Goal: Check status

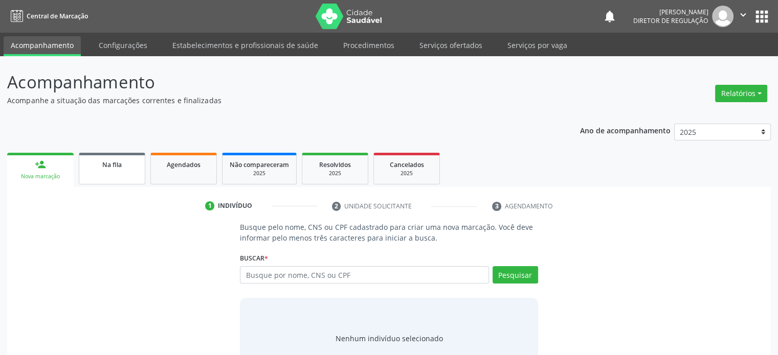
click at [108, 169] on span "Na fila" at bounding box center [111, 165] width 19 height 9
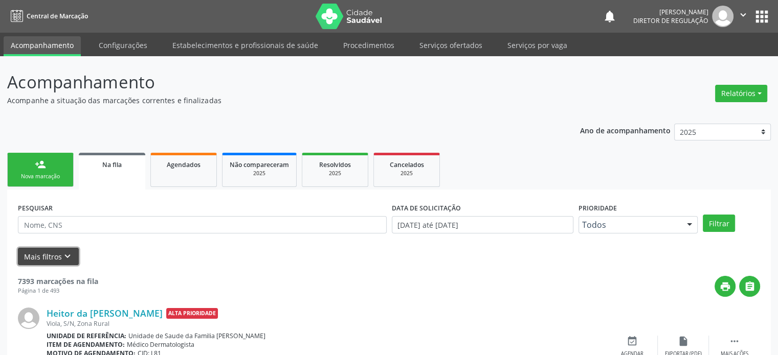
click at [58, 253] on button "Mais filtros keyboard_arrow_down" at bounding box center [48, 257] width 61 height 18
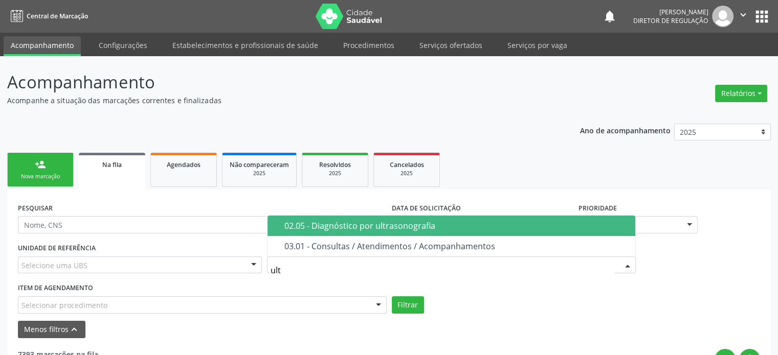
type input "ultr"
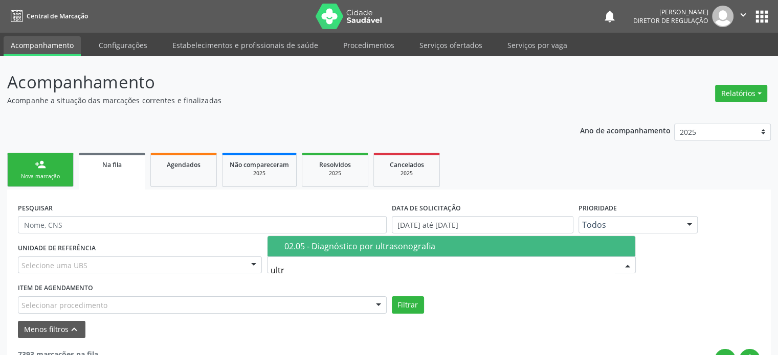
click at [349, 245] on div "02.05 - Diagnóstico por ultrasonografia" at bounding box center [456, 246] width 345 height 8
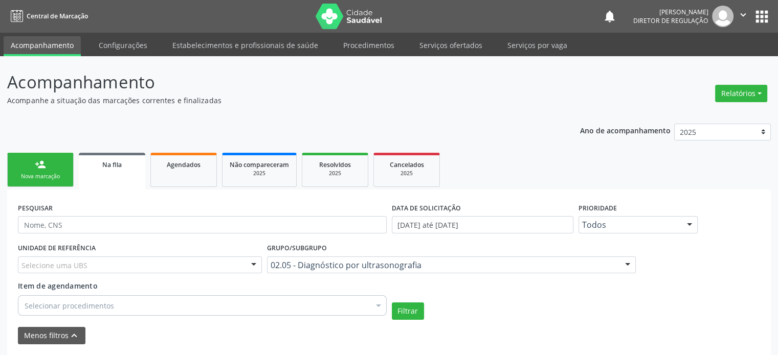
click at [153, 268] on div "Selecione uma UBS" at bounding box center [140, 265] width 244 height 17
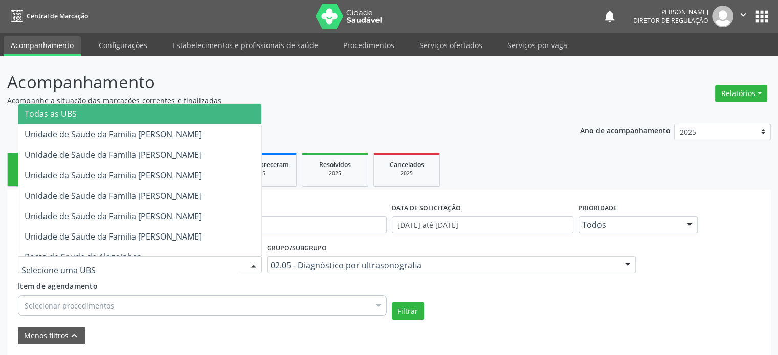
click at [133, 114] on span "Todas as UBS" at bounding box center [139, 114] width 243 height 20
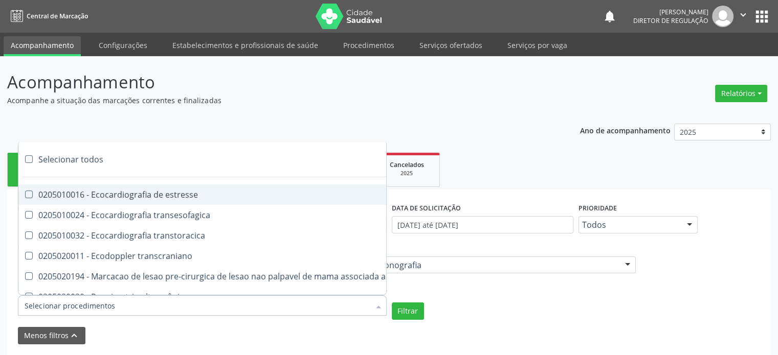
click at [215, 302] on div at bounding box center [202, 306] width 369 height 20
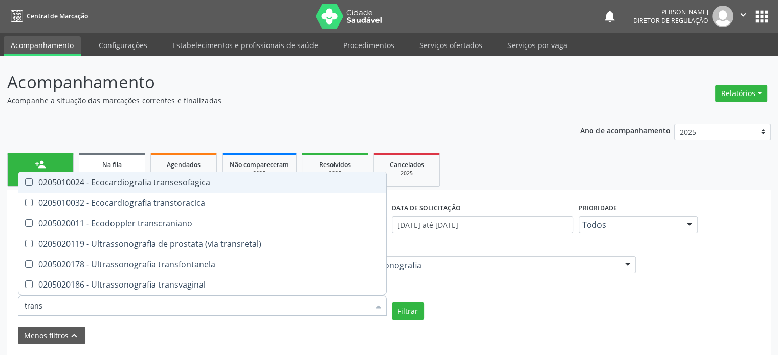
type input "transv"
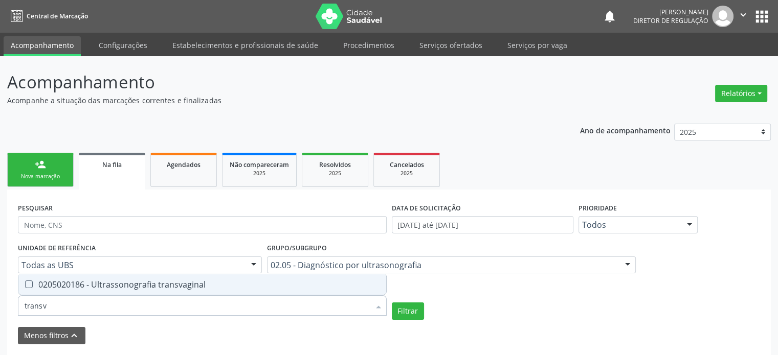
click at [235, 277] on span "0205020186 - Ultrassonografia transvaginal" at bounding box center [202, 285] width 368 height 20
click at [231, 281] on div "0205020186 - Ultrassonografia transvaginal" at bounding box center [202, 285] width 355 height 8
checkbox transvaginal "true"
click at [481, 300] on div "UNIDADE DE REFERÊNCIA Todas as UBS Todas as UBS Unidade de Saude da Familia [PE…" at bounding box center [388, 280] width 747 height 79
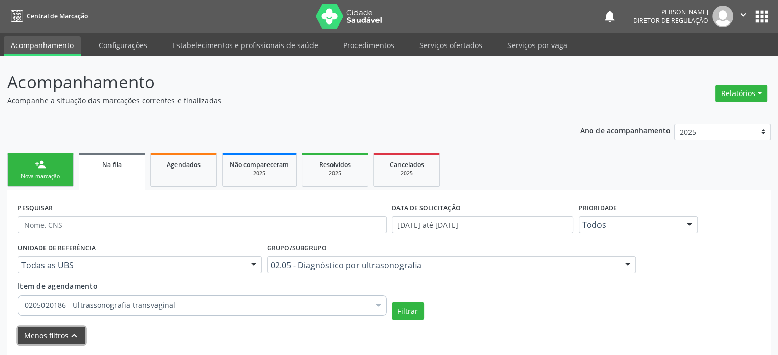
click at [58, 331] on button "Menos filtros keyboard_arrow_up" at bounding box center [52, 336] width 68 height 18
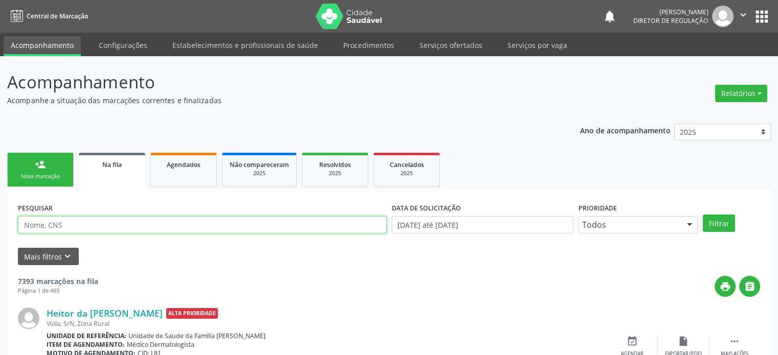
click at [57, 224] on input "text" at bounding box center [202, 224] width 369 height 17
paste input "[PERSON_NAME]"
type input "[PERSON_NAME]"
click at [703, 215] on button "Filtrar" at bounding box center [719, 223] width 32 height 17
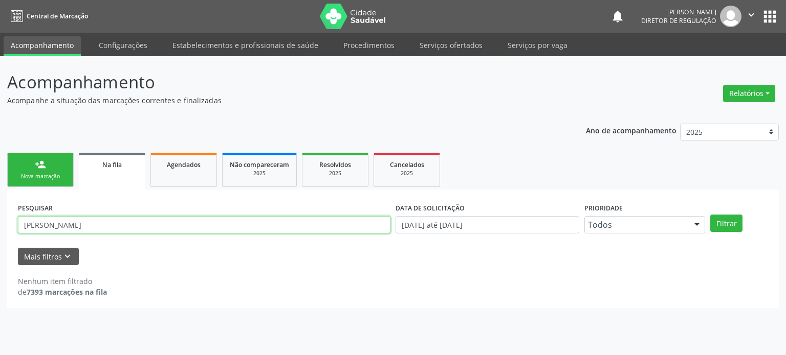
click at [178, 228] on input "[PERSON_NAME]" at bounding box center [204, 224] width 372 height 17
click at [777, 16] on button "apps" at bounding box center [770, 17] width 18 height 18
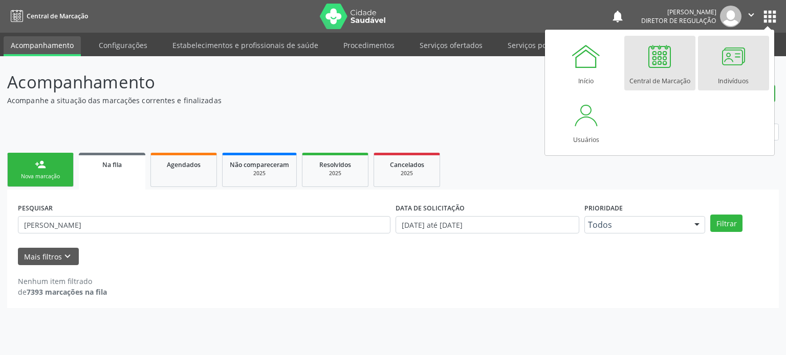
click at [724, 62] on div at bounding box center [733, 56] width 31 height 31
